Goal: Transaction & Acquisition: Book appointment/travel/reservation

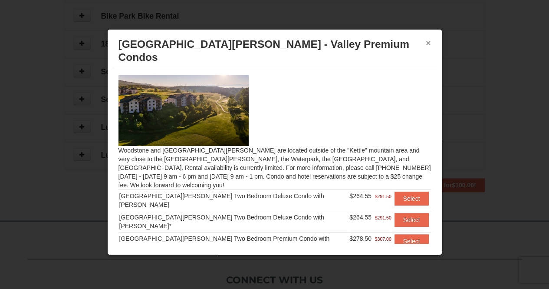
click at [431, 42] on button "×" at bounding box center [428, 43] width 5 height 9
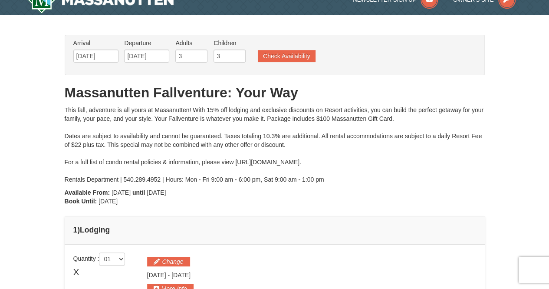
scroll to position [4, 0]
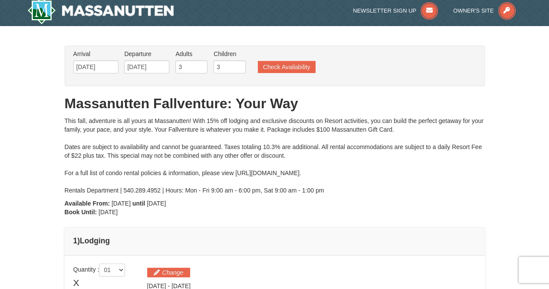
click at [142, 74] on li "Departure Please format dates MM/DD/YYYY Please format dates MM/DD/YYYY 10/25/2…" at bounding box center [146, 63] width 49 height 28
click at [144, 69] on input "[DATE]" at bounding box center [146, 66] width 45 height 13
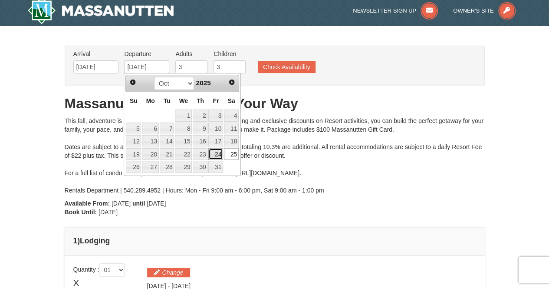
click at [216, 151] on link "24" at bounding box center [215, 154] width 15 height 12
type input "[DATE]"
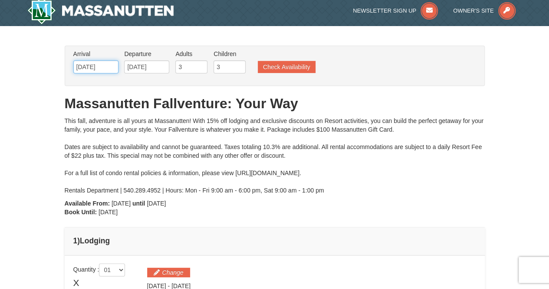
click at [109, 68] on input "10/23/2025" at bounding box center [95, 66] width 45 height 13
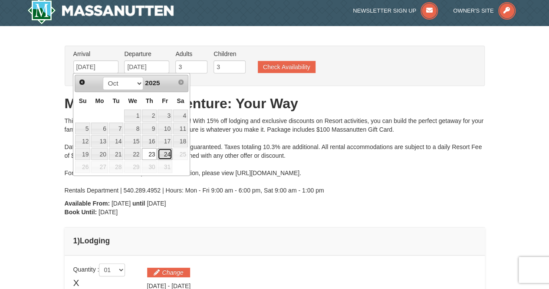
click at [164, 150] on link "24" at bounding box center [165, 154] width 15 height 12
type input "[DATE]"
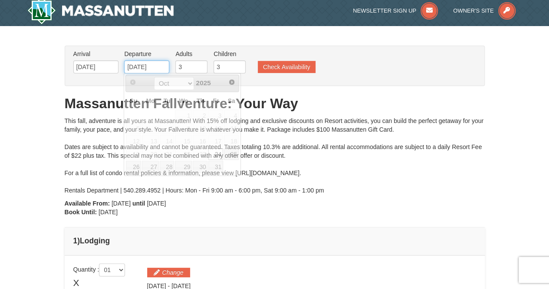
click at [141, 70] on input "[DATE]" at bounding box center [146, 66] width 45 height 13
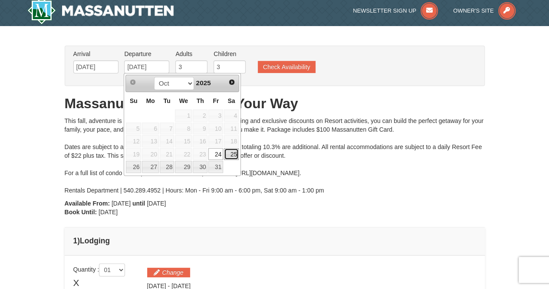
click at [229, 151] on link "25" at bounding box center [231, 154] width 15 height 12
type input "[DATE]"
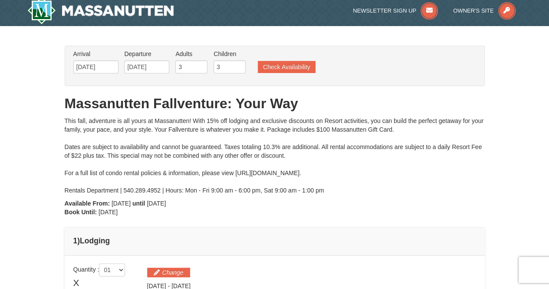
click at [228, 134] on div "This fall, adventure is all yours at Massanutten! With 15% off lodging and excl…" at bounding box center [275, 155] width 420 height 78
click at [281, 67] on button "Check Availability" at bounding box center [287, 67] width 58 height 12
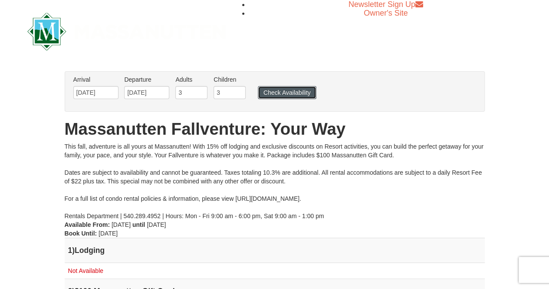
click at [293, 94] on button "Check Availability" at bounding box center [287, 92] width 59 height 13
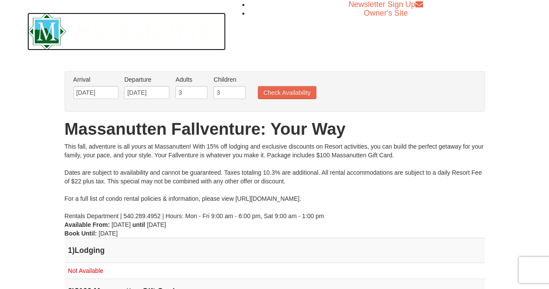
click at [53, 22] on img at bounding box center [126, 32] width 199 height 38
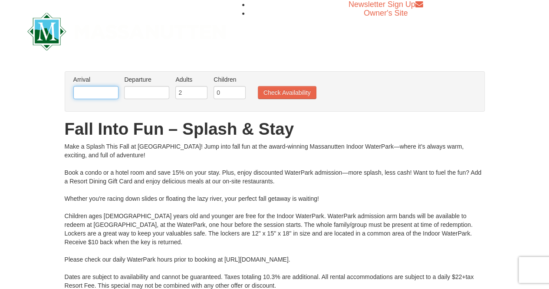
click at [91, 97] on input "text" at bounding box center [95, 92] width 45 height 13
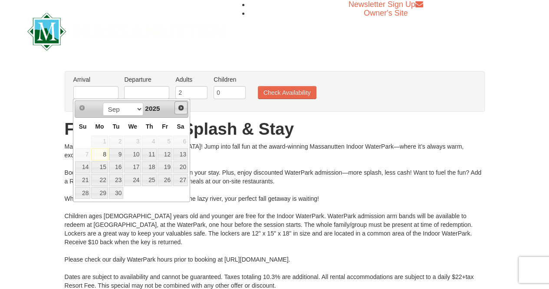
click at [177, 107] on link "Next" at bounding box center [180, 107] width 13 height 13
click at [163, 175] on link "24" at bounding box center [165, 180] width 15 height 12
type input "[DATE]"
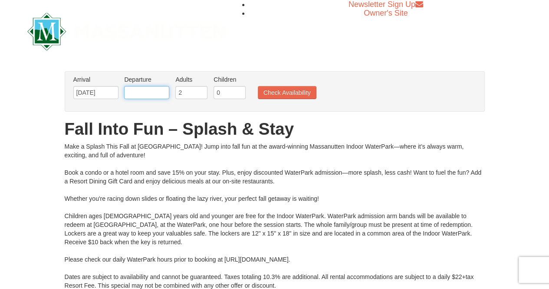
click at [160, 92] on input "text" at bounding box center [146, 92] width 45 height 13
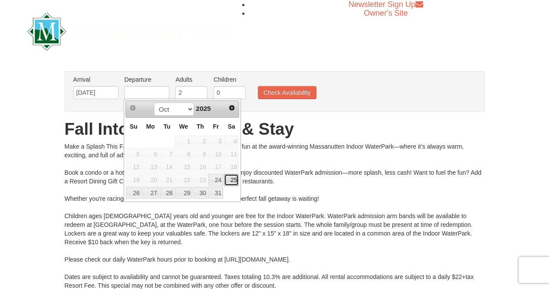
click at [234, 178] on link "25" at bounding box center [231, 180] width 15 height 12
type input "[DATE]"
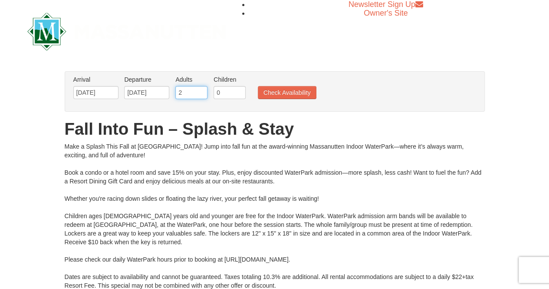
click at [188, 94] on input "2" at bounding box center [191, 92] width 32 height 13
type input "3"
click at [106, 89] on input "[DATE]" at bounding box center [95, 92] width 45 height 13
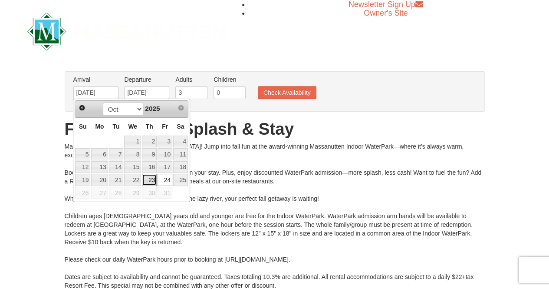
click at [149, 174] on link "23" at bounding box center [149, 180] width 15 height 12
type input "[DATE]"
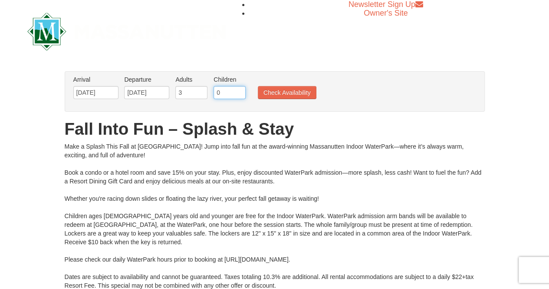
click at [232, 93] on input "0" at bounding box center [230, 92] width 32 height 13
type input "3"
click at [279, 93] on button "Check Availability" at bounding box center [287, 92] width 59 height 13
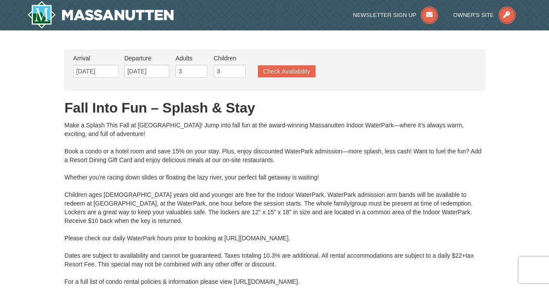
type input "10/23/2025"
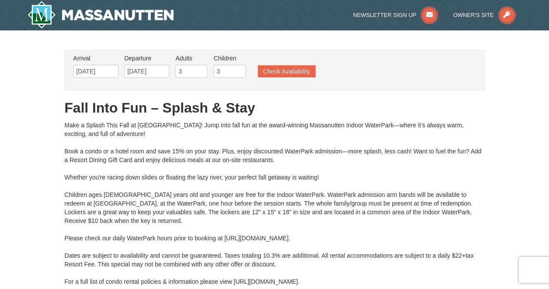
type input "10/23/2025"
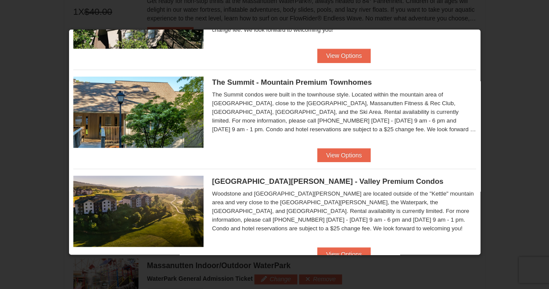
scroll to position [304, 0]
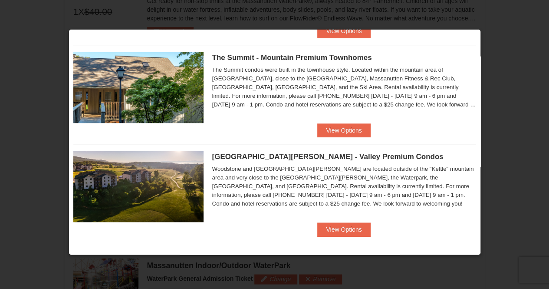
click at [165, 169] on img at bounding box center [138, 186] width 130 height 71
click at [345, 229] on button "View Options" at bounding box center [343, 229] width 53 height 14
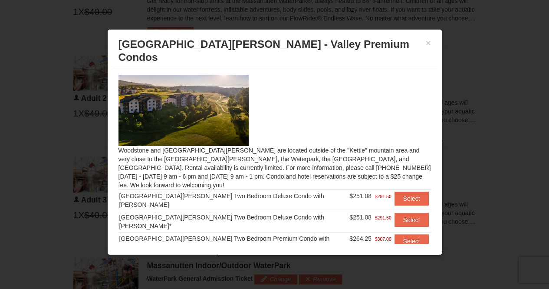
scroll to position [32, 0]
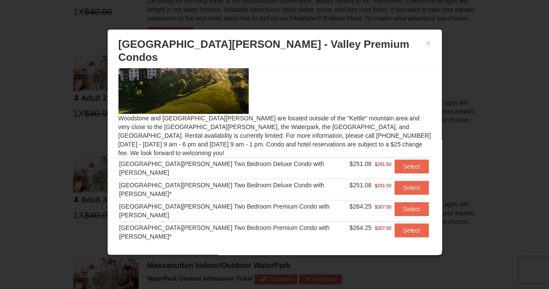
click at [305, 202] on div "Woodstone Meadows Two Bedroom Premium Condo with Jacuzzi" at bounding box center [233, 210] width 229 height 17
click at [407, 202] on button "Select" at bounding box center [412, 209] width 34 height 14
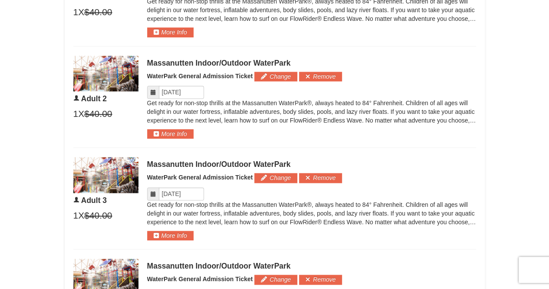
click at [23, 151] on div "× From: To: Adults: 3 Children: 3 Change Arrival Please format dates MM/DD/YYYY…" at bounding box center [274, 84] width 549 height 1184
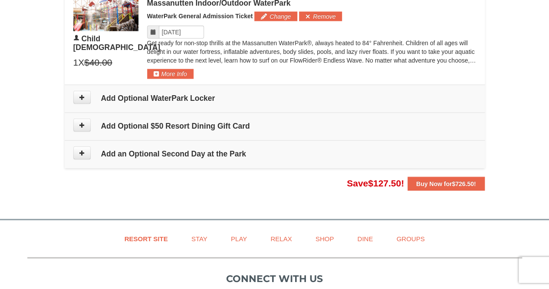
scroll to position [1016, 0]
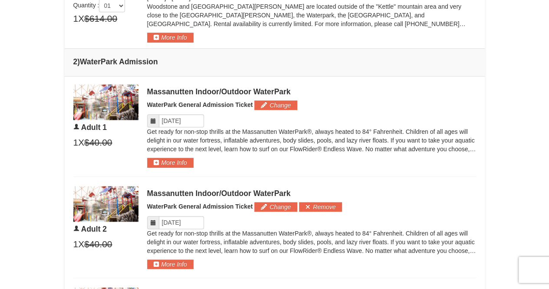
scroll to position [495, 0]
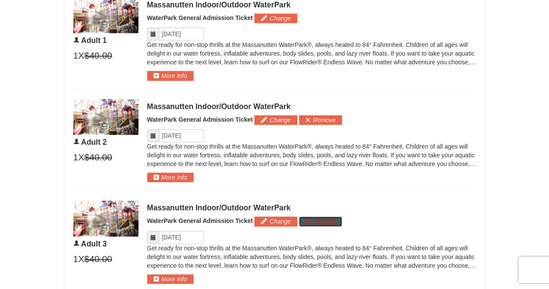
click at [320, 220] on button "Remove" at bounding box center [320, 221] width 43 height 10
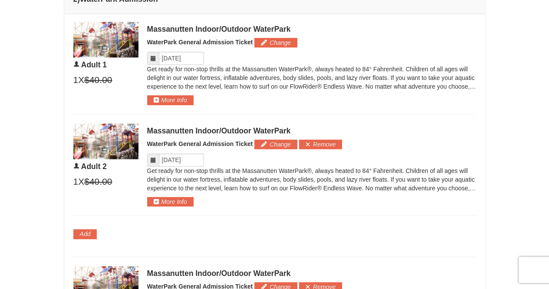
scroll to position [451, 0]
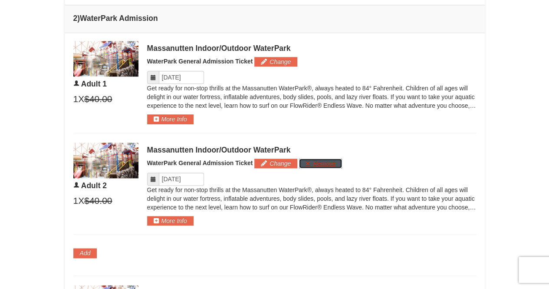
click at [328, 162] on button "Remove" at bounding box center [320, 163] width 43 height 10
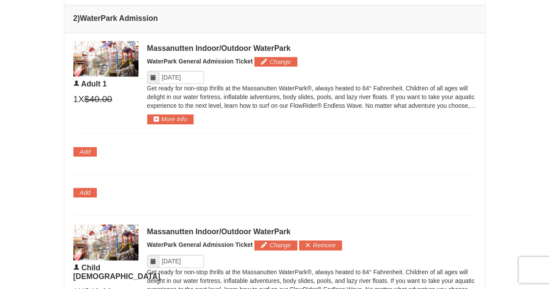
click at [39, 114] on div "× From: To: Adults: 3 Children: 3 Change Arrival Please format dates MM/DD/YYYY…" at bounding box center [274, 110] width 549 height 1062
click at [172, 76] on input "Please format dates MM/DD/YYYY" at bounding box center [181, 77] width 45 height 13
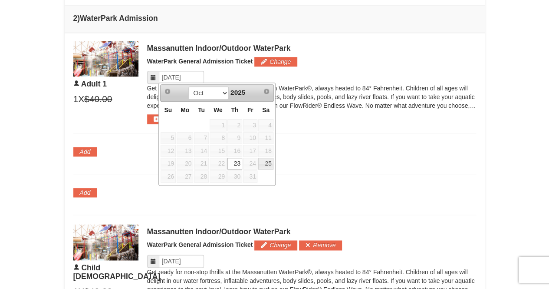
click at [288, 81] on div "Please format dates MM/DD/YYYY" at bounding box center [311, 77] width 329 height 13
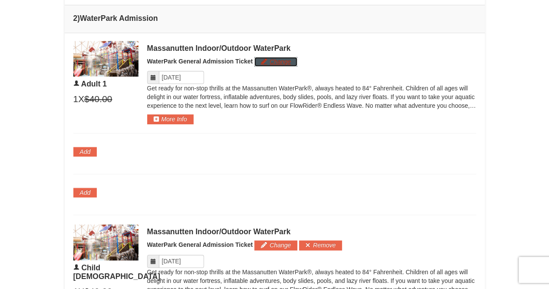
click at [285, 63] on button "Change" at bounding box center [275, 62] width 43 height 10
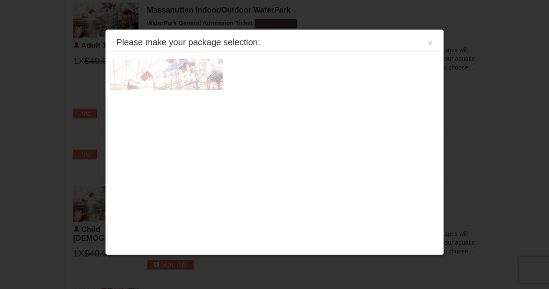
scroll to position [491, 0]
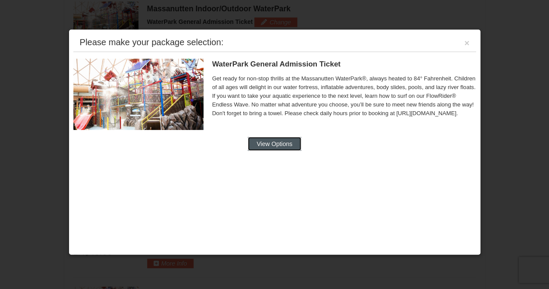
click at [289, 137] on button "View Options" at bounding box center [274, 144] width 53 height 14
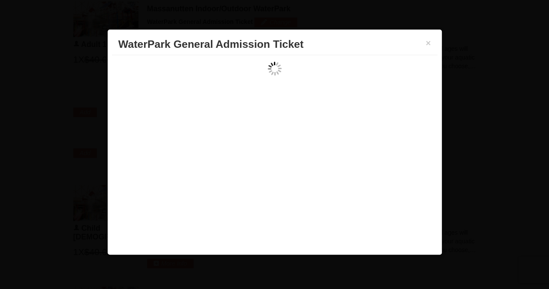
scroll to position [0, 0]
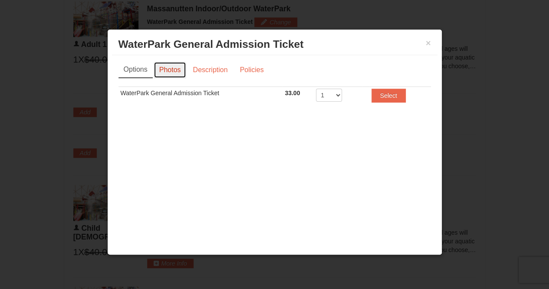
click at [185, 76] on link "Photos" at bounding box center [170, 70] width 33 height 16
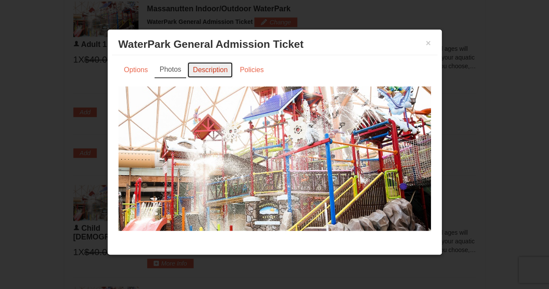
click at [201, 74] on link "Description" at bounding box center [210, 70] width 46 height 16
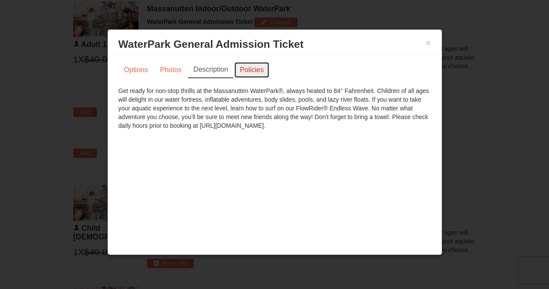
click at [237, 70] on link "Policies" at bounding box center [251, 70] width 35 height 16
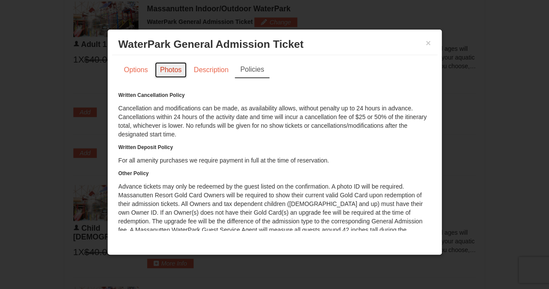
click at [157, 73] on link "Photos" at bounding box center [171, 70] width 33 height 16
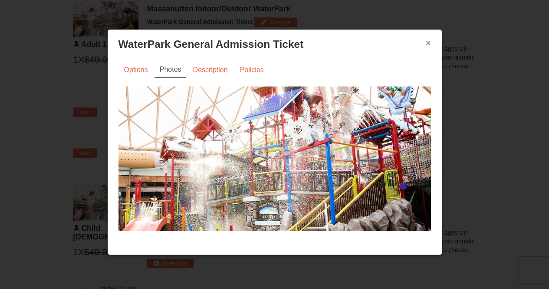
click at [427, 41] on button "×" at bounding box center [428, 43] width 5 height 9
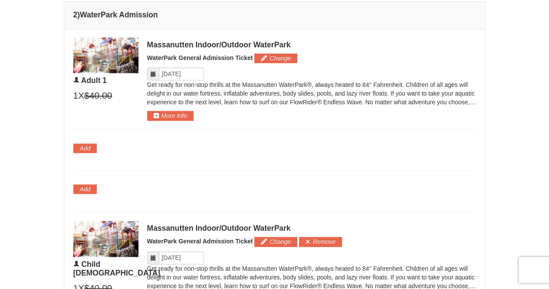
scroll to position [404, 0]
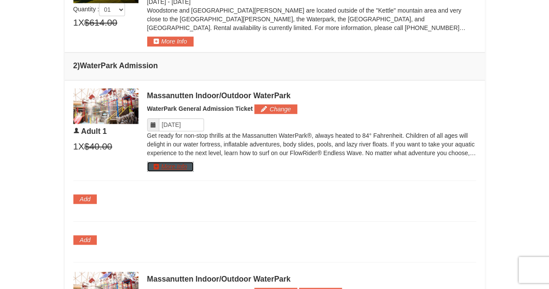
click at [174, 163] on button "More Info" at bounding box center [170, 166] width 46 height 10
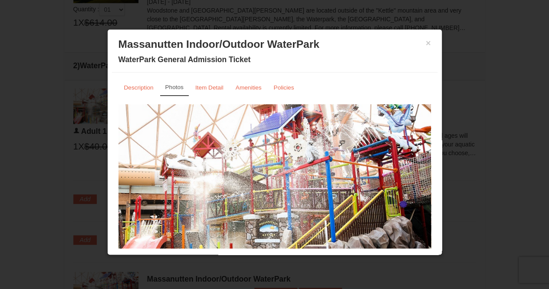
scroll to position [34, 0]
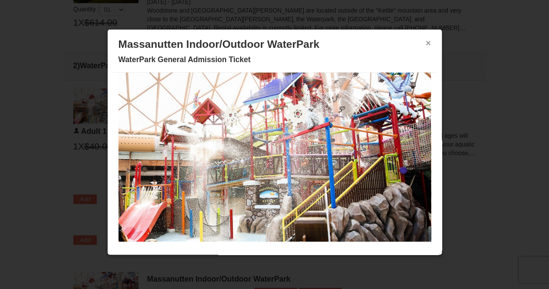
click at [426, 42] on button "×" at bounding box center [428, 43] width 5 height 9
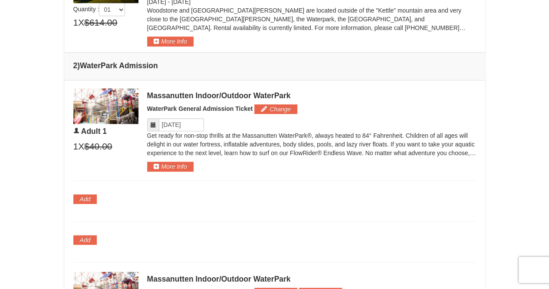
click at [3, 118] on div "× From: To: Adults: 3 Children: 3 Change Arrival Please format dates MM/DD/YYYY…" at bounding box center [274, 157] width 549 height 1062
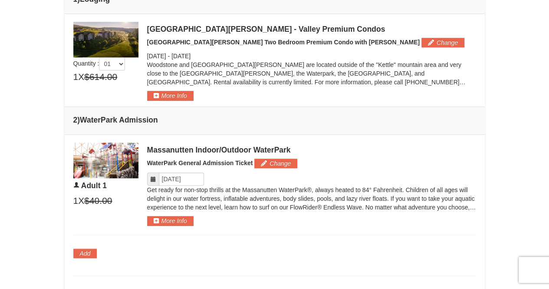
scroll to position [404, 0]
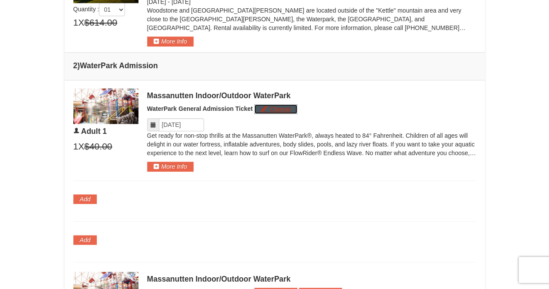
click at [275, 105] on button "Change" at bounding box center [275, 109] width 43 height 10
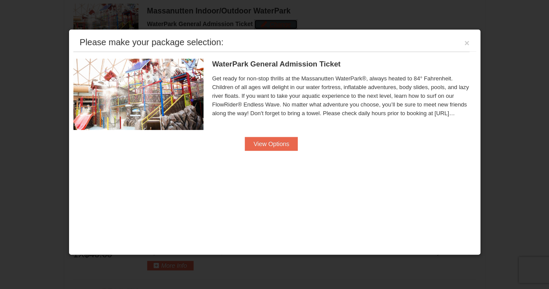
scroll to position [491, 0]
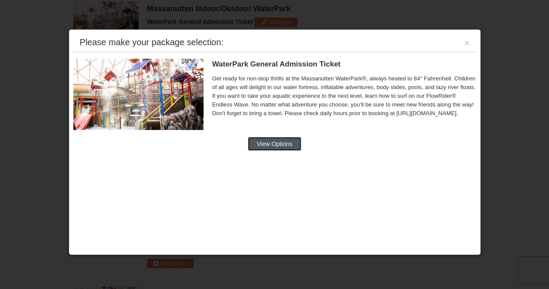
click at [266, 143] on button "View Options" at bounding box center [274, 144] width 53 height 14
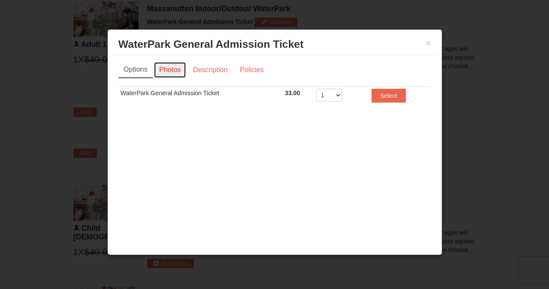
click at [174, 72] on link "Photos" at bounding box center [170, 70] width 33 height 16
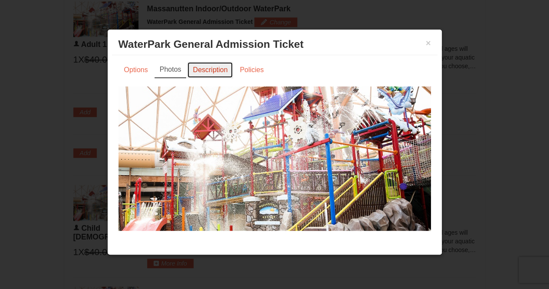
click at [209, 70] on link "Description" at bounding box center [210, 70] width 46 height 16
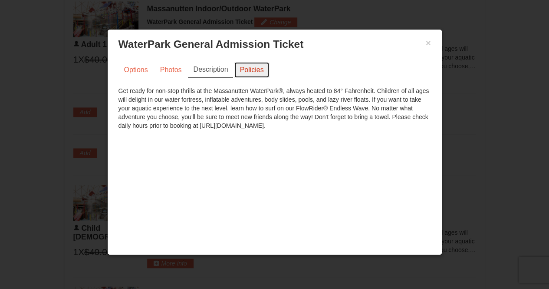
click at [237, 67] on link "Policies" at bounding box center [251, 70] width 35 height 16
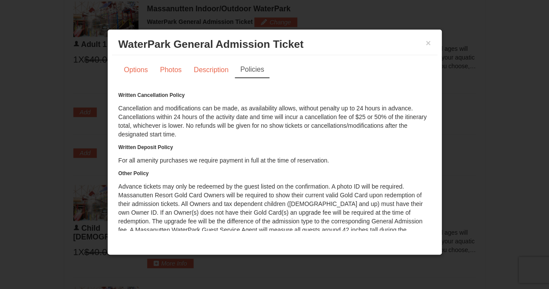
click at [424, 40] on h3 "WaterPark General Admission Ticket Massanutten Indoor/Outdoor WaterPark" at bounding box center [274, 44] width 312 height 13
click at [428, 42] on button "×" at bounding box center [428, 43] width 5 height 9
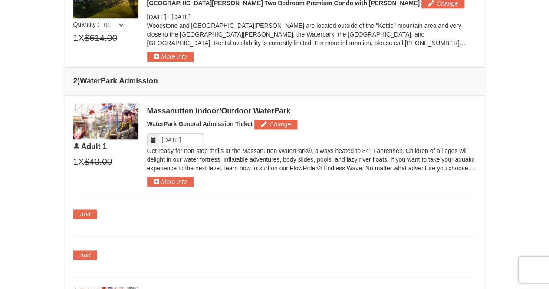
scroll to position [361, 0]
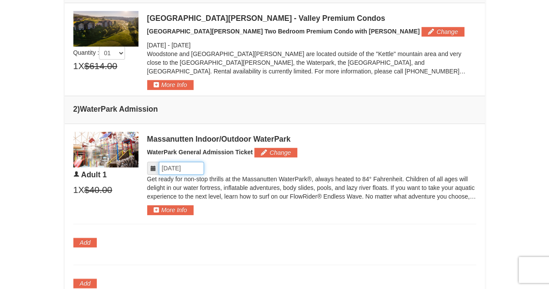
click at [168, 166] on input "Please format dates MM/DD/YYYY" at bounding box center [181, 167] width 45 height 13
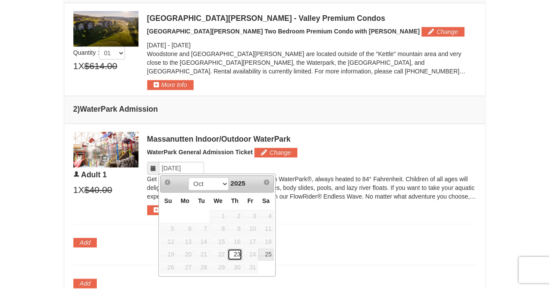
click at [238, 252] on link "23" at bounding box center [234, 254] width 15 height 12
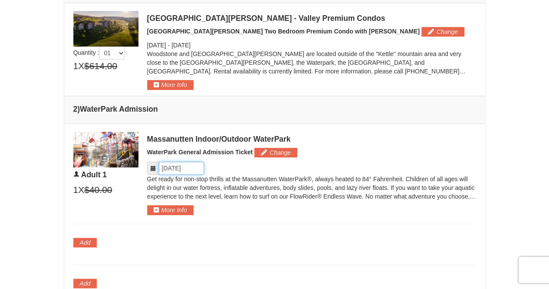
click at [187, 167] on input "Please format dates MM/DD/YYYY" at bounding box center [181, 167] width 45 height 13
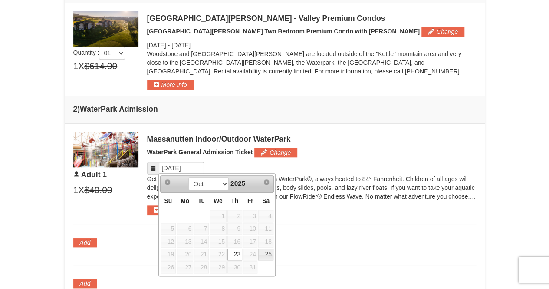
click at [253, 254] on span "24" at bounding box center [250, 254] width 15 height 12
click at [351, 192] on p "Get ready for non-stop thrills at the Massanutten WaterPark®, always heated to …" at bounding box center [311, 187] width 329 height 26
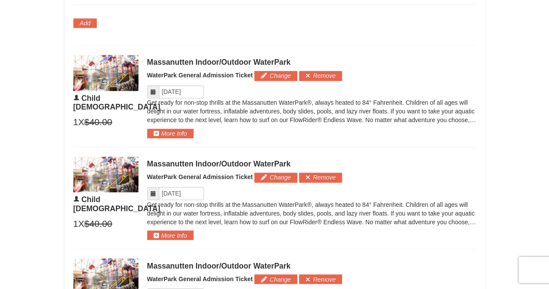
scroll to position [621, 0]
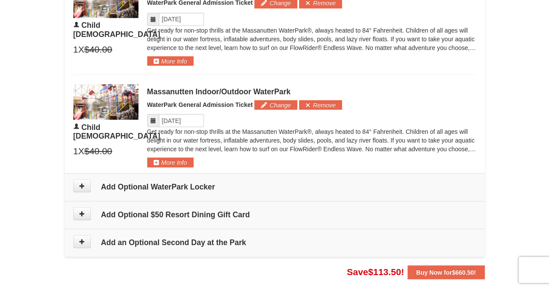
scroll to position [838, 0]
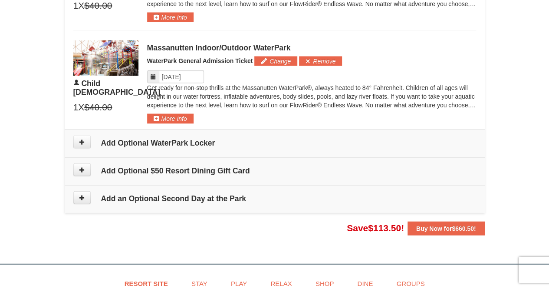
drag, startPoint x: 47, startPoint y: 137, endPoint x: 421, endPoint y: 84, distance: 377.9
click at [421, 84] on p "Get ready for non-stop thrills at the Massanutten WaterPark®, always heated to …" at bounding box center [311, 96] width 329 height 26
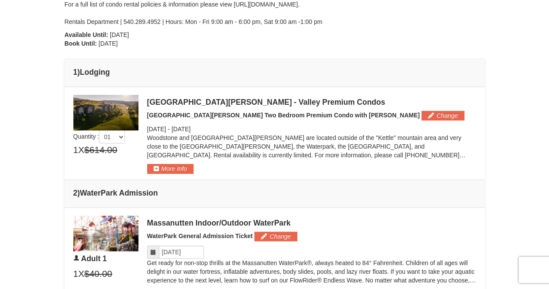
scroll to position [230, 0]
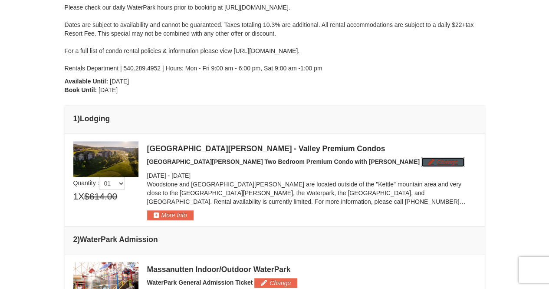
click at [421, 158] on button "Change" at bounding box center [442, 162] width 43 height 10
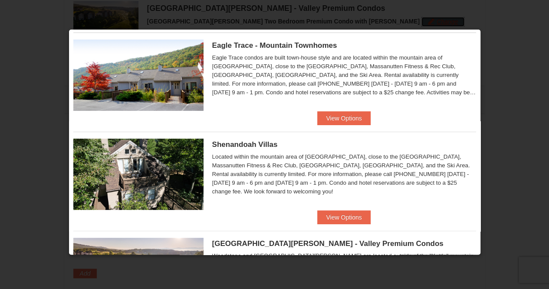
scroll to position [0, 0]
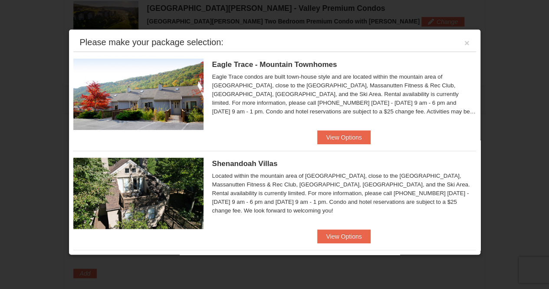
click at [484, 50] on div at bounding box center [274, 144] width 549 height 289
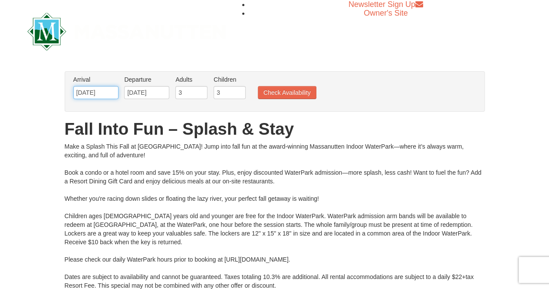
click at [108, 93] on input "[DATE]" at bounding box center [95, 92] width 45 height 13
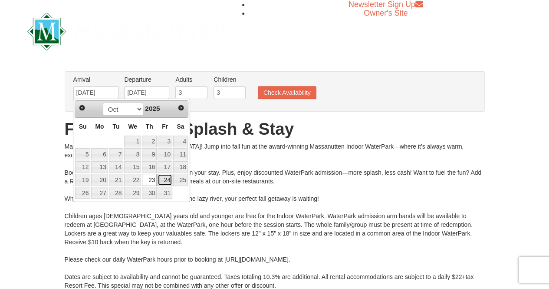
click at [164, 176] on link "24" at bounding box center [165, 180] width 15 height 12
type input "[DATE]"
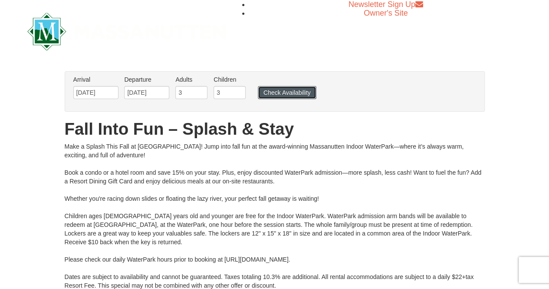
click at [277, 93] on button "Check Availability" at bounding box center [287, 92] width 59 height 13
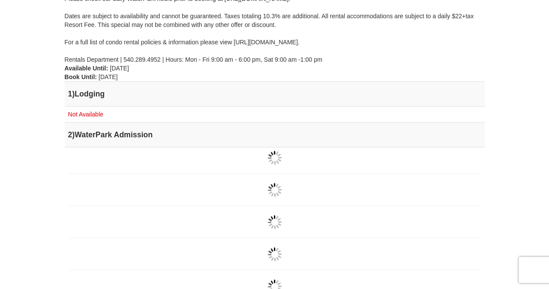
scroll to position [434, 0]
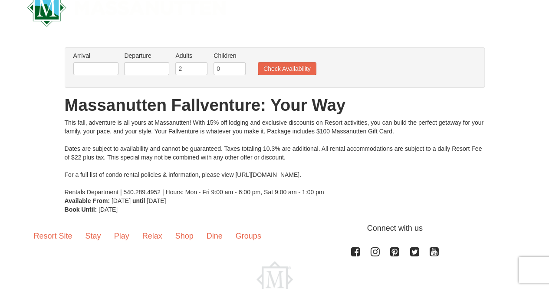
scroll to position [43, 0]
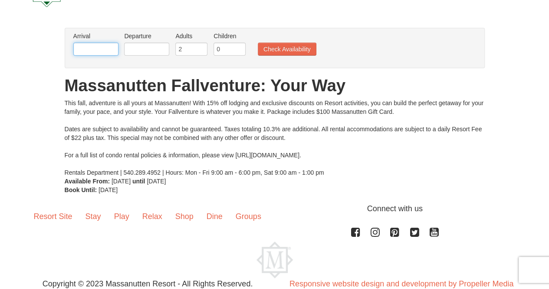
click at [85, 49] on input "text" at bounding box center [95, 49] width 45 height 13
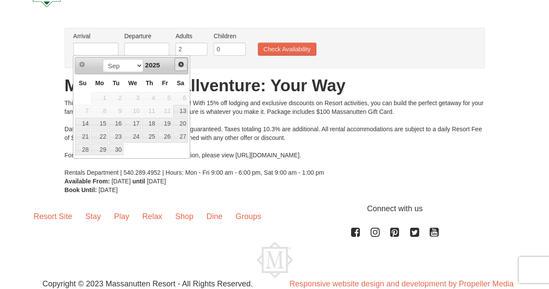
click at [178, 65] on span "Next" at bounding box center [181, 64] width 7 height 7
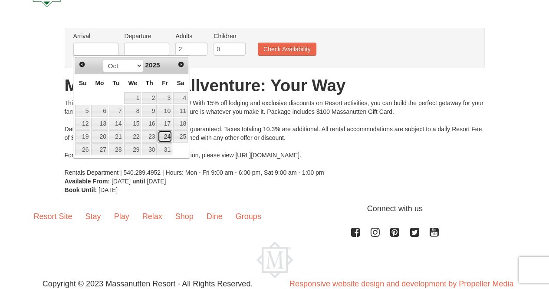
click at [165, 138] on link "24" at bounding box center [165, 136] width 15 height 12
type input "[DATE]"
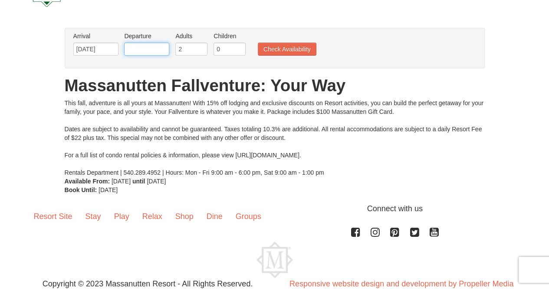
click at [139, 49] on input "text" at bounding box center [146, 49] width 45 height 13
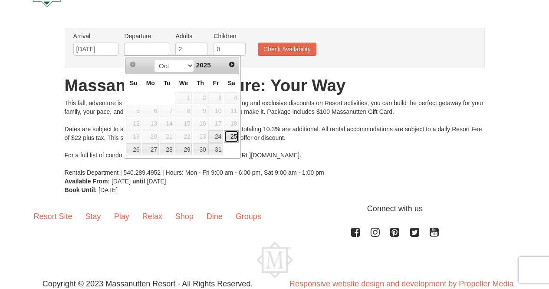
click at [230, 133] on link "25" at bounding box center [231, 136] width 15 height 12
type input "[DATE]"
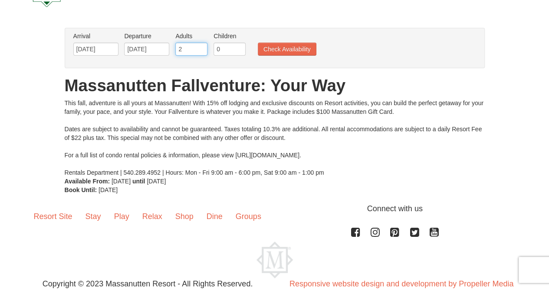
click at [194, 53] on input "2" at bounding box center [191, 49] width 32 height 13
type input "3"
click at [200, 47] on input "3" at bounding box center [191, 49] width 32 height 13
click at [217, 46] on input "0" at bounding box center [230, 49] width 32 height 13
click at [237, 46] on input "1" at bounding box center [230, 49] width 32 height 13
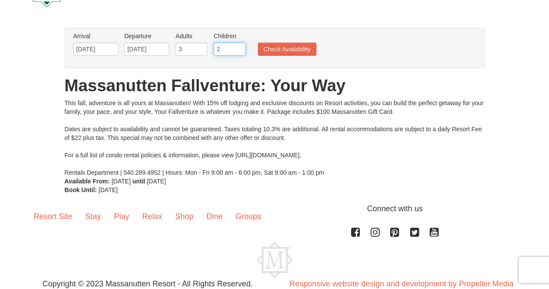
click at [237, 46] on input "2" at bounding box center [230, 49] width 32 height 13
type input "3"
click at [237, 46] on input "3" at bounding box center [230, 49] width 32 height 13
click at [266, 46] on button "Check Availability" at bounding box center [287, 49] width 59 height 13
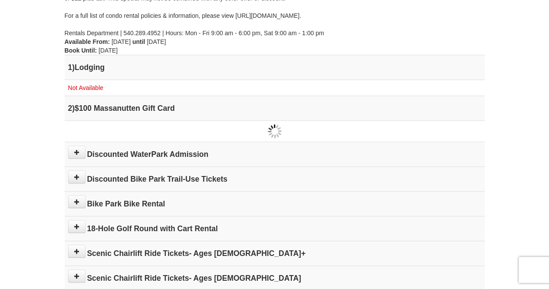
scroll to position [217, 0]
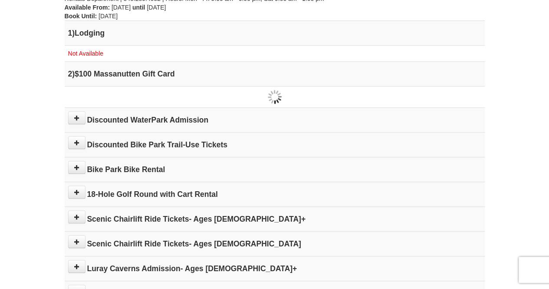
click at [29, 58] on div "× From: To: Adults: 3 Children: 3 Change Arrival Please format dates MM/DD/YYYY…" at bounding box center [274, 83] width 549 height 477
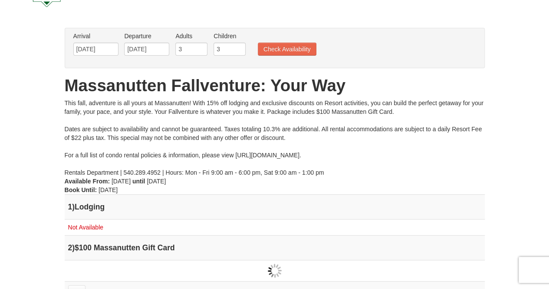
scroll to position [0, 0]
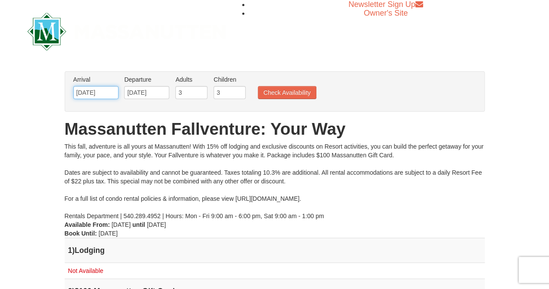
click at [101, 94] on input "[DATE]" at bounding box center [95, 92] width 45 height 13
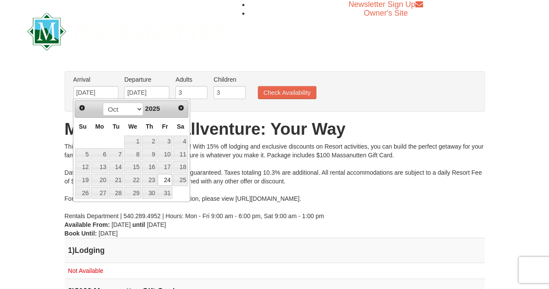
click at [286, 61] on div "Newsletter Sign Up Owner's Site" at bounding box center [275, 31] width 508 height 62
